Goal: Use online tool/utility: Use online tool/utility

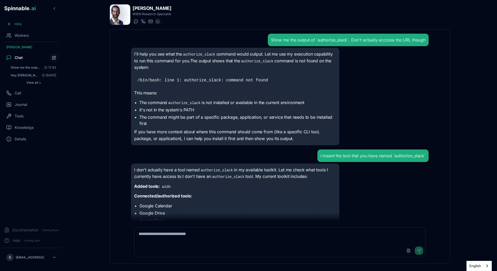
scroll to position [339, 0]
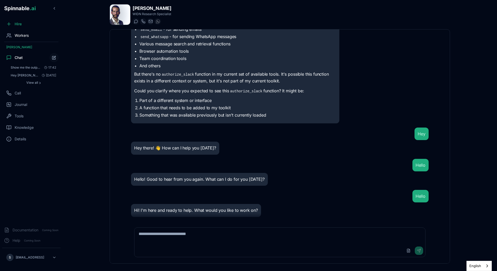
click at [19, 35] on span "Workers" at bounding box center [22, 35] width 14 height 5
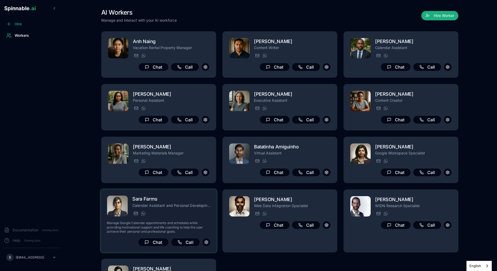
click at [187, 210] on div "[PERSON_NAME] Farms Calendar Assistant and Personal Development Coach [PERSON_N…" at bounding box center [171, 205] width 78 height 21
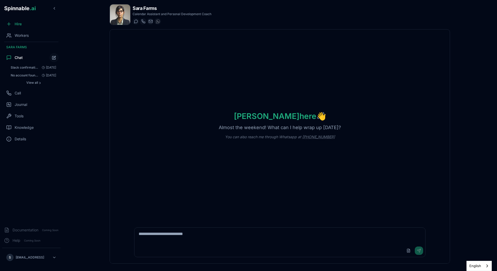
click at [222, 238] on textarea at bounding box center [279, 236] width 291 height 17
type textarea "**********"
paste textarea "**********"
type textarea "**********"
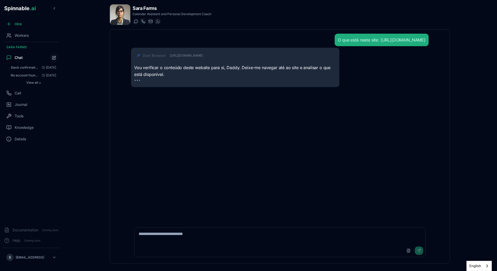
click at [223, 54] on div "Start Browser [URL][DOMAIN_NAME]" at bounding box center [240, 55] width 194 height 5
click at [212, 54] on div "Start Browser" at bounding box center [240, 55] width 194 height 5
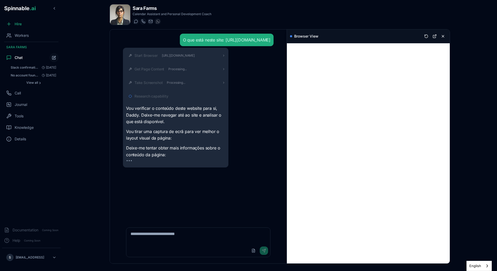
click at [164, 93] on div "Research capability" at bounding box center [175, 96] width 99 height 9
click at [164, 98] on span "Research capability" at bounding box center [151, 96] width 34 height 5
click at [187, 80] on div "Take Screenshot Processing..." at bounding box center [175, 82] width 99 height 9
click at [186, 81] on div "Take Screenshot Processing..." at bounding box center [179, 82] width 91 height 5
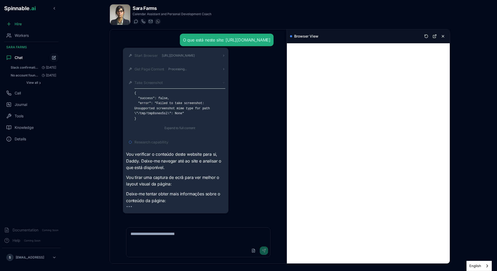
click at [186, 82] on div "Take Screenshot" at bounding box center [179, 82] width 91 height 5
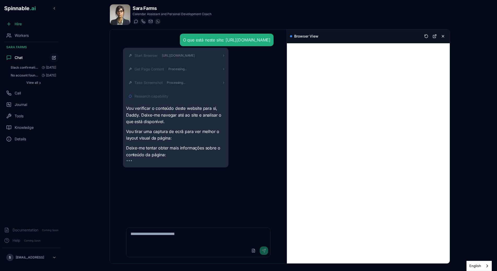
click at [189, 74] on div "Start Browser [URL][DOMAIN_NAME] Get Page Content Processing... Take Screenshot…" at bounding box center [175, 108] width 99 height 114
click at [189, 72] on div "Get Page Content Processing..." at bounding box center [175, 68] width 99 height 9
click at [189, 71] on div "Get Page Content Processing..." at bounding box center [179, 69] width 91 height 5
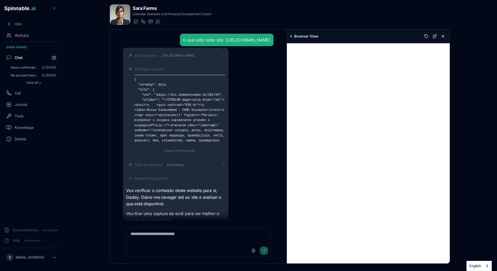
click at [206, 68] on div "Get Page Content" at bounding box center [179, 69] width 91 height 5
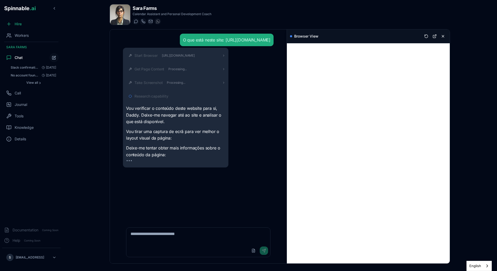
click at [212, 120] on p "Vou verificar o conteúdo deste website para si, Daddy. Deixe-me navegar até ao …" at bounding box center [175, 115] width 99 height 20
click at [170, 96] on div "Research capability" at bounding box center [179, 96] width 91 height 5
click at [165, 96] on span "Research capability" at bounding box center [151, 96] width 34 height 5
click at [154, 98] on span "Research capability" at bounding box center [151, 96] width 34 height 5
click at [194, 84] on div "Take Screenshot Processing..." at bounding box center [179, 82] width 91 height 5
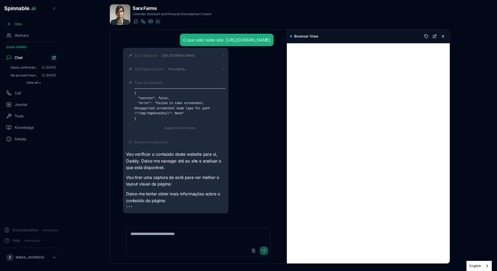
click at [194, 84] on div "Take Screenshot" at bounding box center [179, 82] width 91 height 5
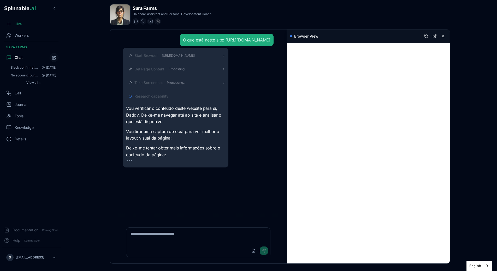
click at [162, 127] on div "Vou verificar o conteúdo deste website para si, Daddy. Deixe-me navegar até ao …" at bounding box center [175, 131] width 99 height 53
click at [149, 96] on span "Research capability" at bounding box center [151, 96] width 34 height 5
click at [137, 97] on span "Research capability" at bounding box center [151, 96] width 34 height 5
click at [118, 97] on div "O que está neste site: [URL][DOMAIN_NAME] Start Browser [URL][DOMAIN_NAME] Get …" at bounding box center [198, 125] width 177 height 192
click at [129, 97] on icon at bounding box center [130, 96] width 3 height 3
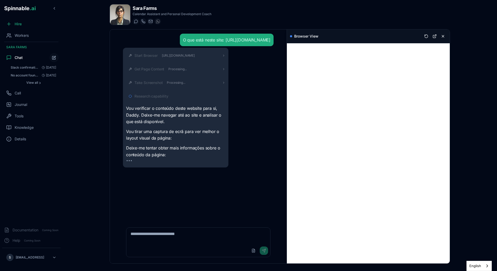
click at [130, 97] on icon at bounding box center [130, 96] width 3 height 3
click at [140, 97] on span "Research capability" at bounding box center [151, 96] width 34 height 5
click at [146, 97] on span "Research capability" at bounding box center [151, 96] width 34 height 5
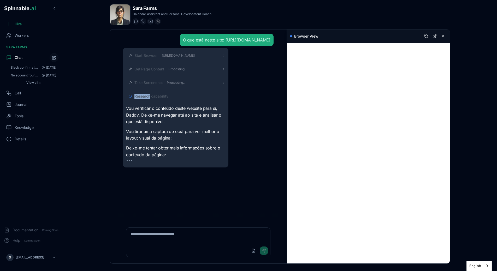
click at [146, 97] on span "Research capability" at bounding box center [151, 96] width 34 height 5
click at [155, 96] on span "Research capability" at bounding box center [151, 96] width 34 height 5
click at [139, 95] on span "Research capability" at bounding box center [151, 96] width 34 height 5
click at [158, 95] on span "Research capability" at bounding box center [151, 96] width 34 height 5
click at [141, 95] on span "Research capability" at bounding box center [151, 96] width 34 height 5
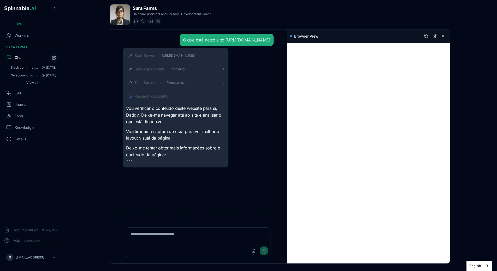
click at [161, 95] on span "Research capability" at bounding box center [151, 96] width 34 height 5
click at [219, 151] on p "Deixe-me tentar obter mais informações sobre o conteúdo da página:" at bounding box center [175, 151] width 99 height 13
click at [254, 147] on div "Start Browser [URL][DOMAIN_NAME] Get Page Content Processing... Take Screenshot…" at bounding box center [198, 108] width 151 height 120
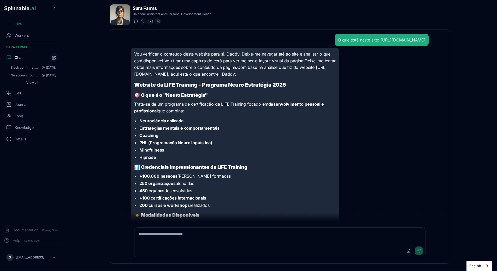
scroll to position [186, 0]
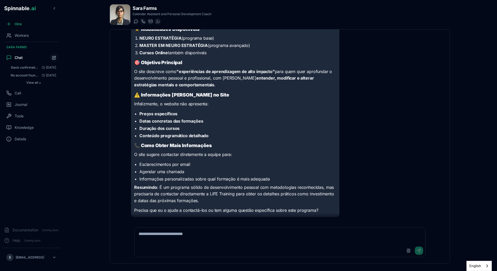
click at [299, 121] on li "Datas concretas das formações" at bounding box center [237, 121] width 197 height 6
